Goal: Task Accomplishment & Management: Use online tool/utility

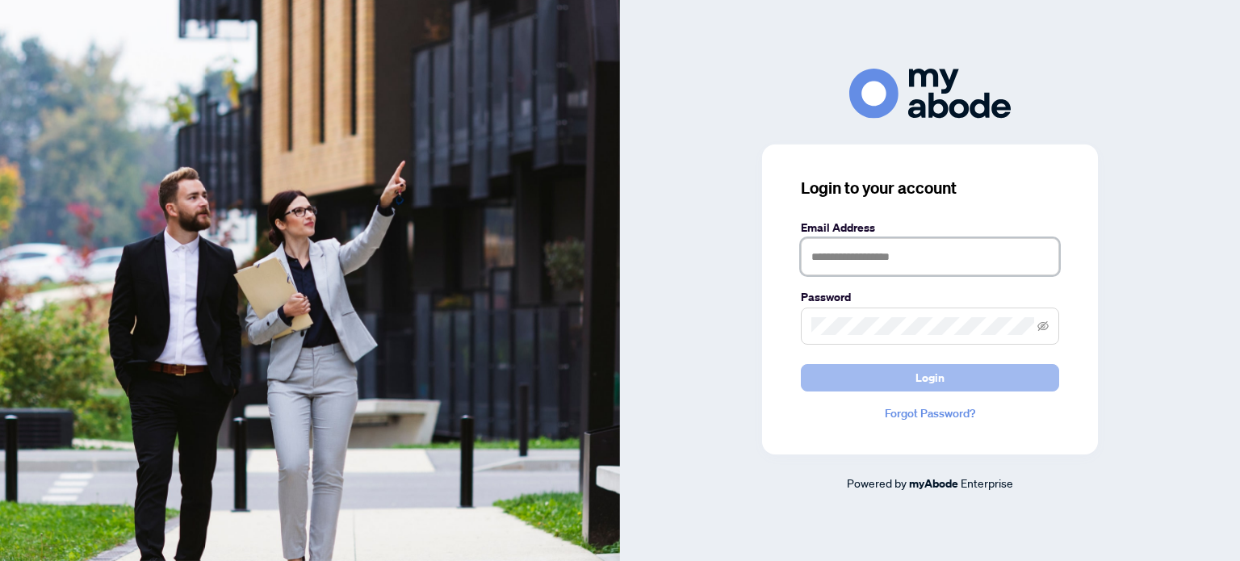
type input "**********"
click at [952, 380] on button "Login" at bounding box center [930, 377] width 258 height 27
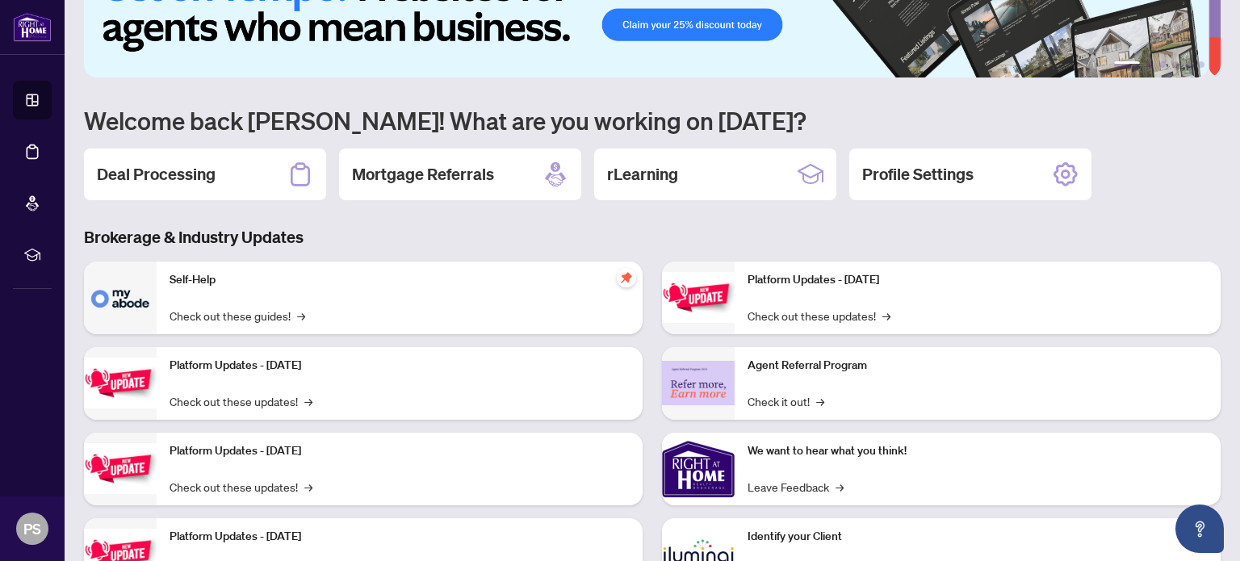
scroll to position [81, 0]
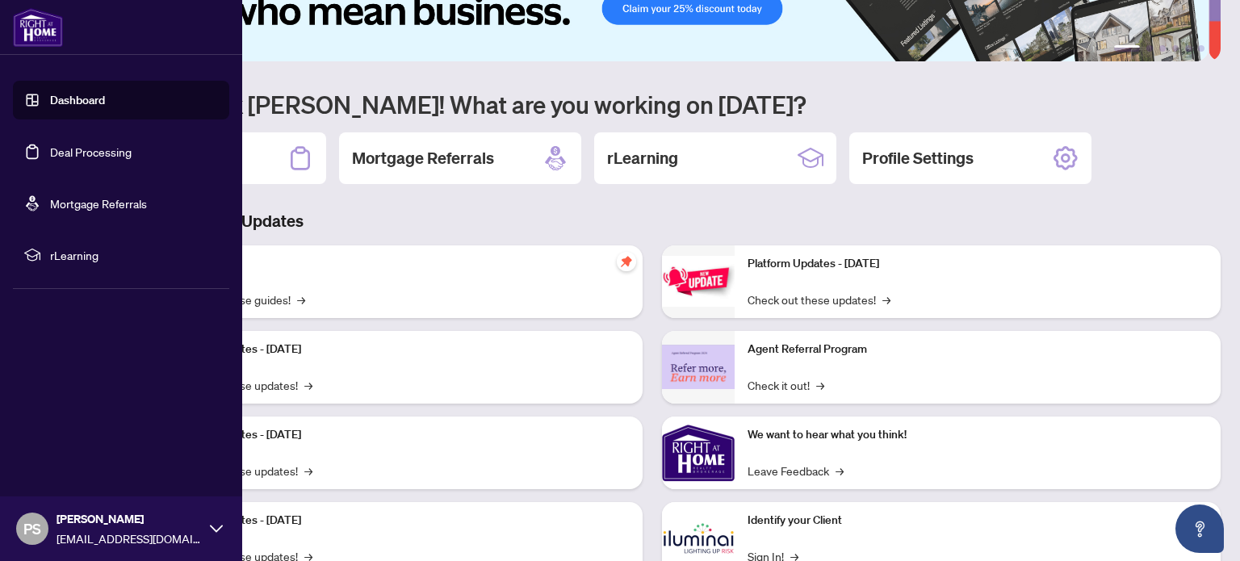
click at [50, 107] on link "Dashboard" at bounding box center [77, 100] width 55 height 15
click at [96, 93] on link "Dashboard" at bounding box center [77, 100] width 55 height 15
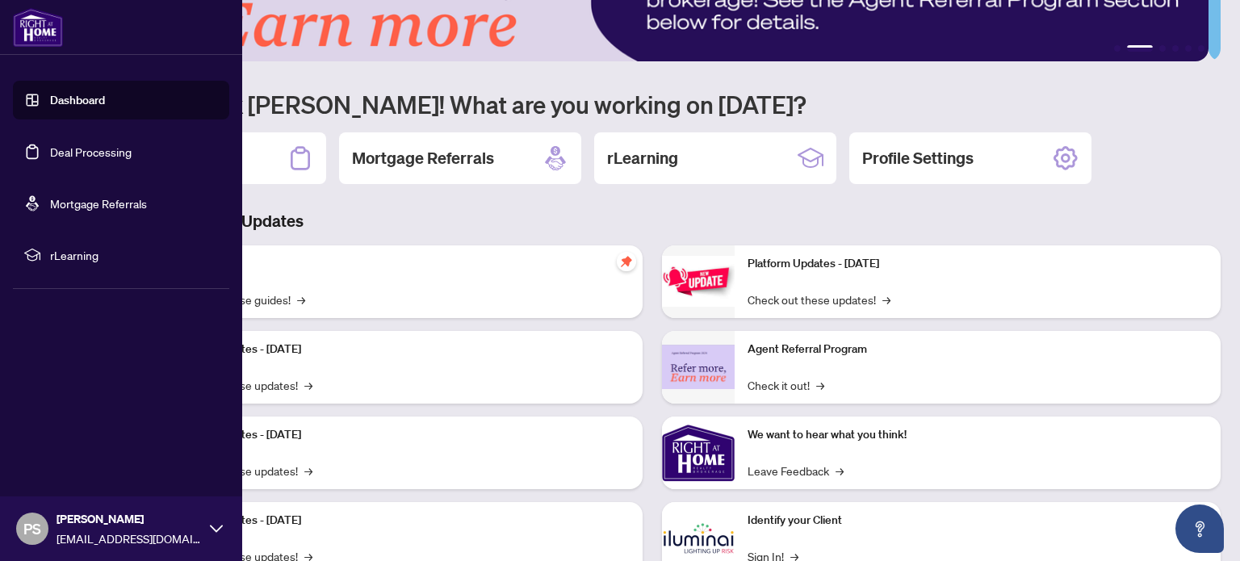
click at [50, 94] on link "Dashboard" at bounding box center [77, 100] width 55 height 15
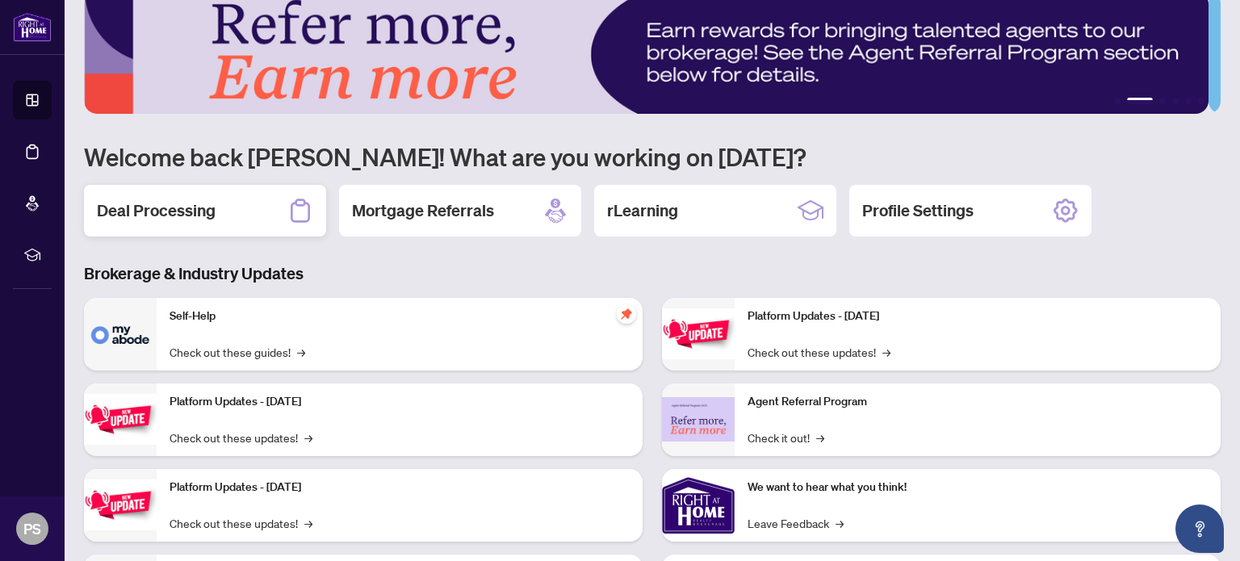
scroll to position [0, 0]
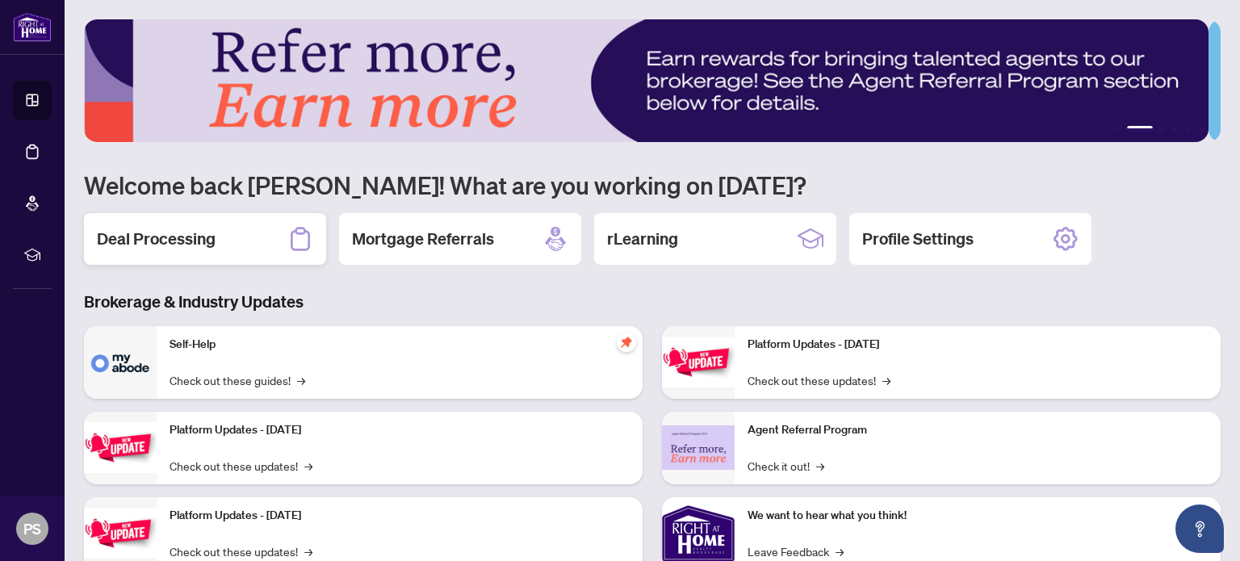
click at [190, 237] on h2 "Deal Processing" at bounding box center [156, 239] width 119 height 23
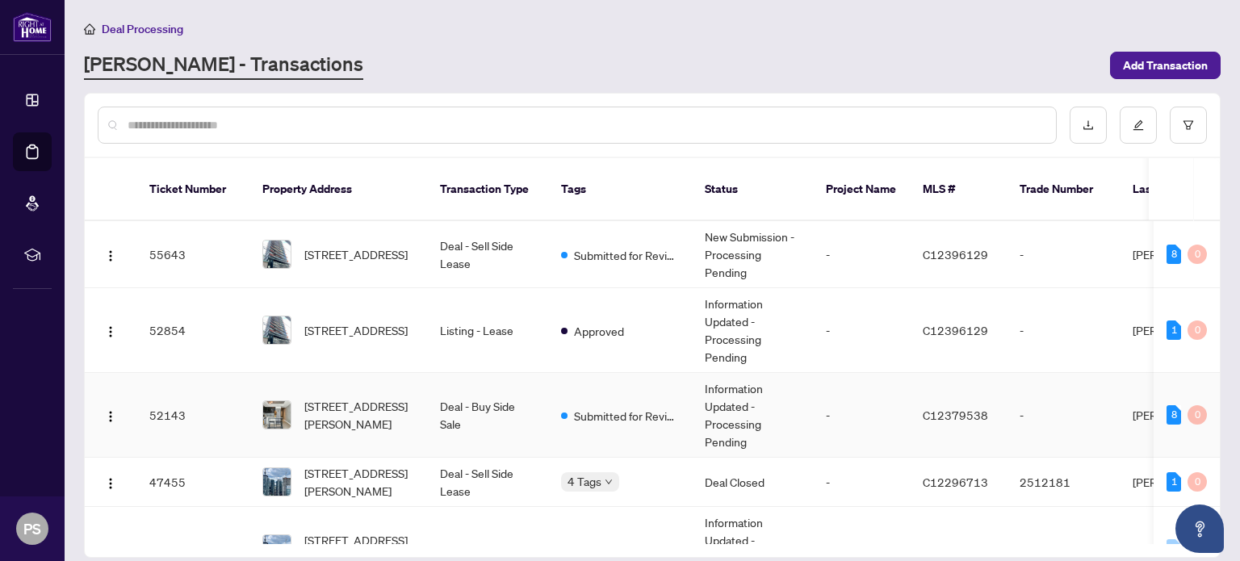
click at [526, 375] on td "Deal - Buy Side Sale" at bounding box center [487, 415] width 121 height 85
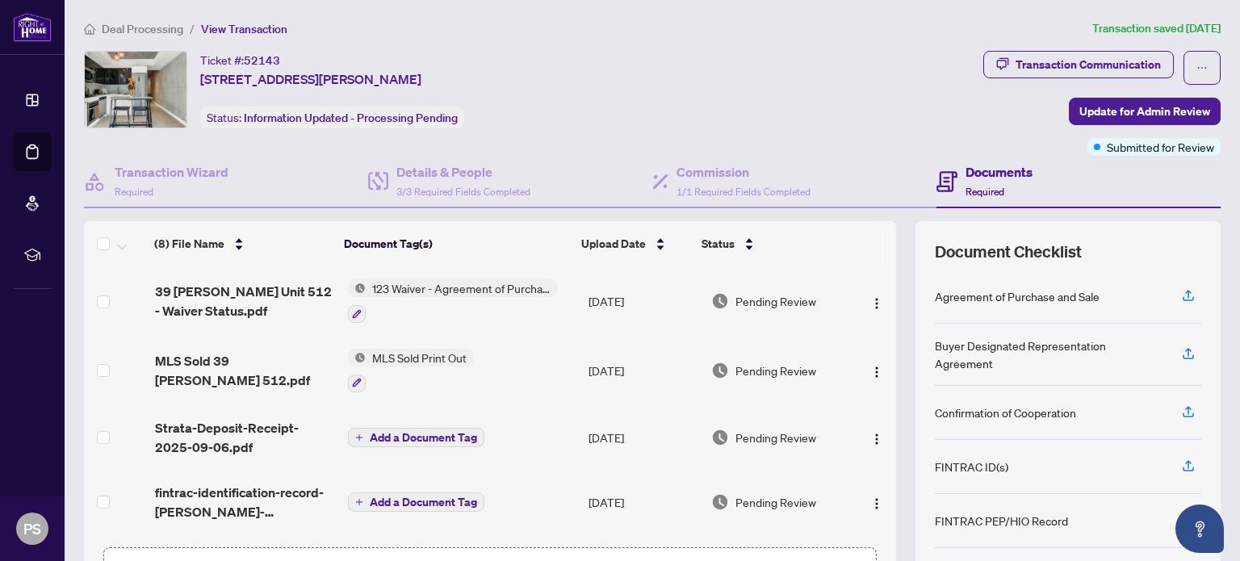
click at [147, 27] on span "Deal Processing" at bounding box center [143, 29] width 82 height 15
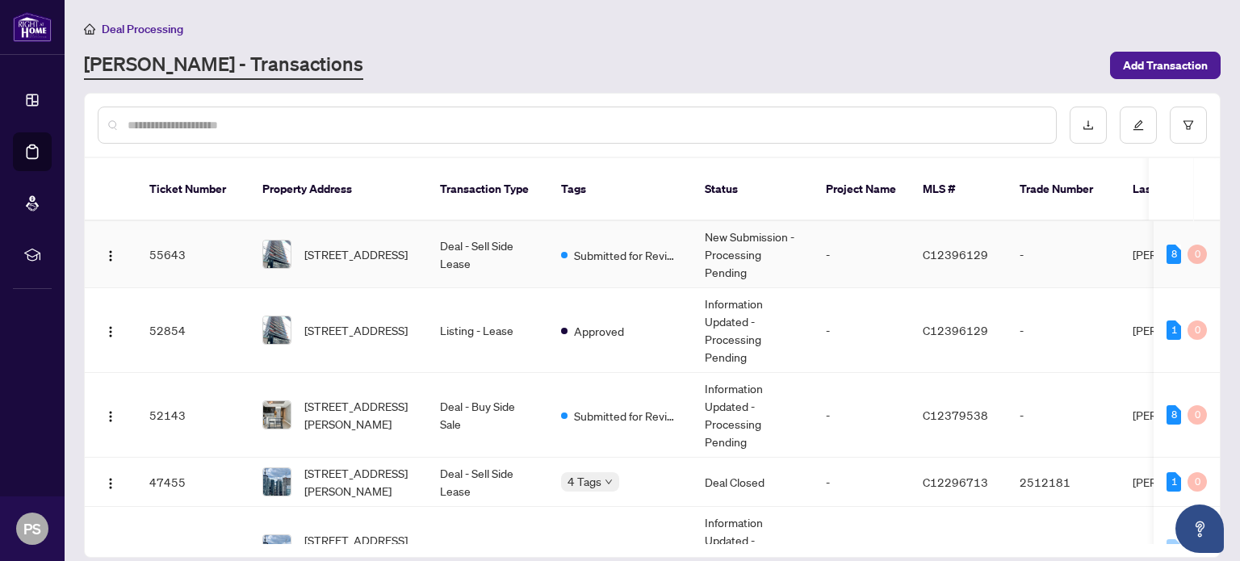
click at [542, 240] on td "Deal - Sell Side Lease" at bounding box center [487, 254] width 121 height 67
